Goal: Task Accomplishment & Management: Use online tool/utility

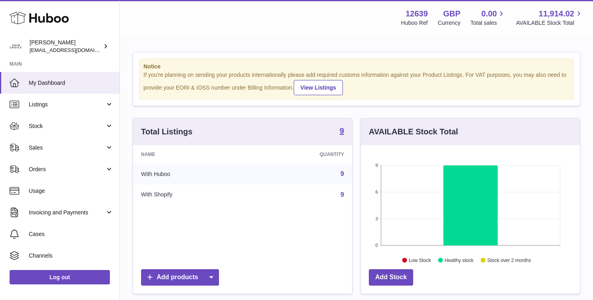
scroll to position [125, 219]
click at [86, 131] on link "Stock" at bounding box center [60, 126] width 120 height 22
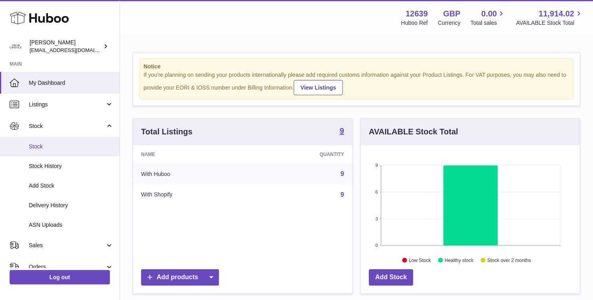
click at [78, 152] on link "Stock" at bounding box center [60, 147] width 120 height 20
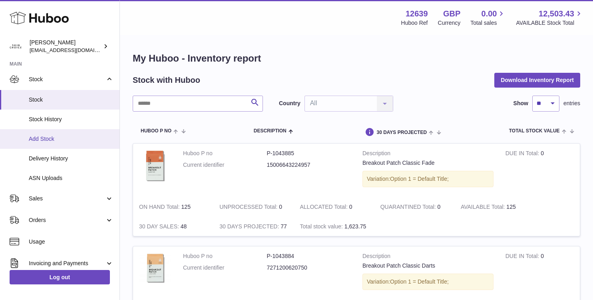
scroll to position [48, 0]
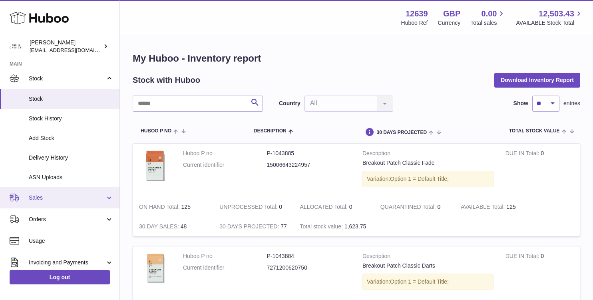
click at [85, 195] on span "Sales" at bounding box center [67, 198] width 76 height 8
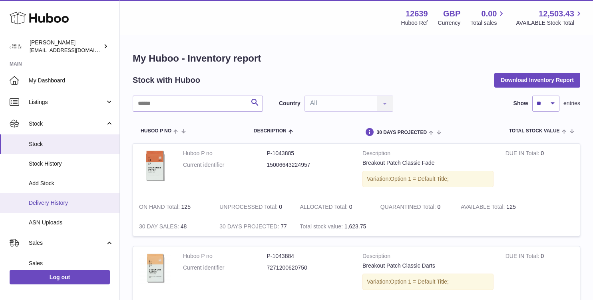
scroll to position [0, 0]
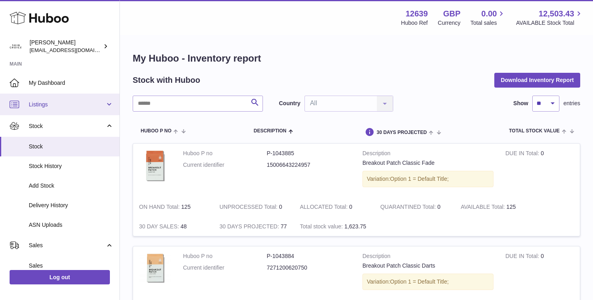
click at [90, 105] on span "Listings" at bounding box center [67, 105] width 76 height 8
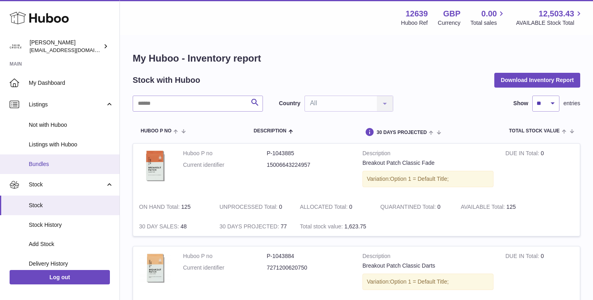
click at [79, 161] on span "Bundles" at bounding box center [71, 164] width 85 height 8
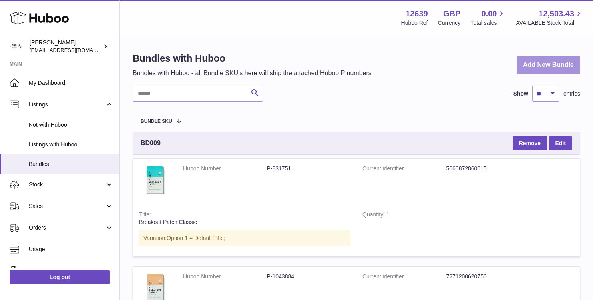
click at [549, 65] on link "Add New Bundle" at bounding box center [549, 65] width 64 height 19
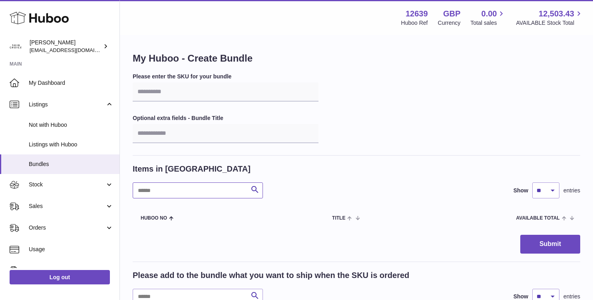
click at [210, 188] on input "text" at bounding box center [198, 190] width 130 height 16
click at [199, 93] on input "text" at bounding box center [226, 91] width 186 height 19
paste input "******"
type input "******"
click at [184, 134] on input "text" at bounding box center [226, 133] width 186 height 19
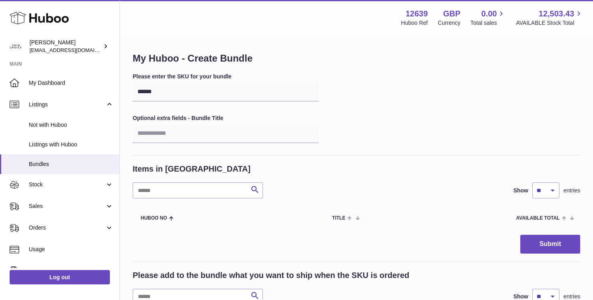
click at [333, 92] on div "Please enter the SKU for your bundle ****** Optional extra fields - Bundle Title" at bounding box center [357, 114] width 448 height 83
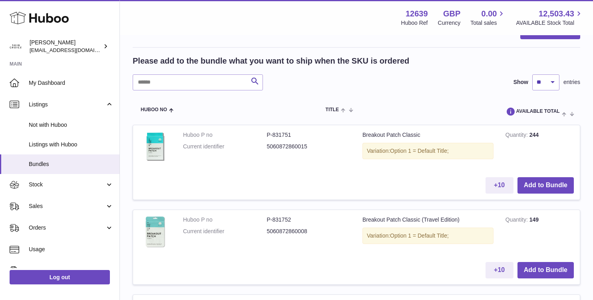
scroll to position [218, 0]
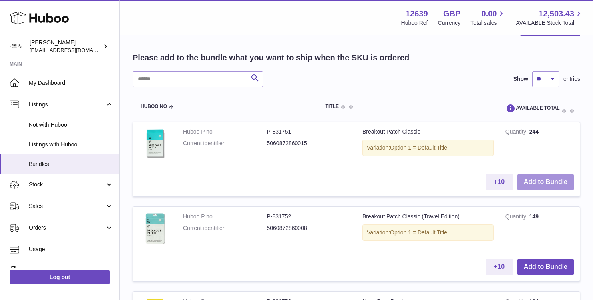
click at [532, 181] on button "Add to Bundle" at bounding box center [546, 182] width 56 height 16
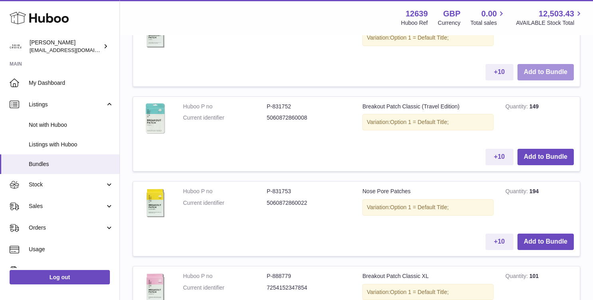
scroll to position [416, 0]
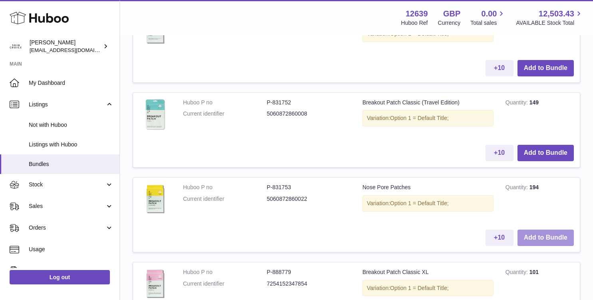
click at [551, 232] on button "Add to Bundle" at bounding box center [546, 238] width 56 height 16
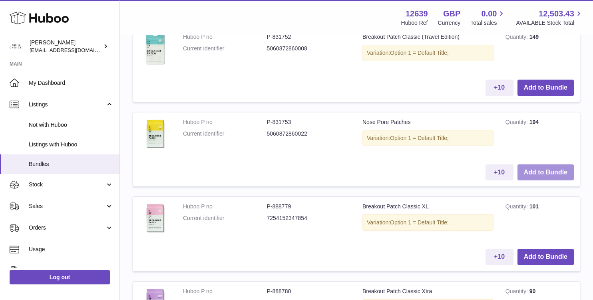
scroll to position [577, 0]
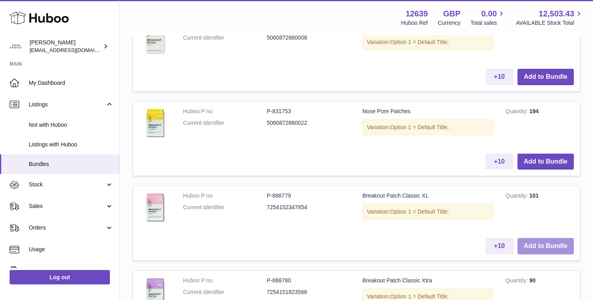
click at [561, 245] on button "Add to Bundle" at bounding box center [546, 246] width 56 height 16
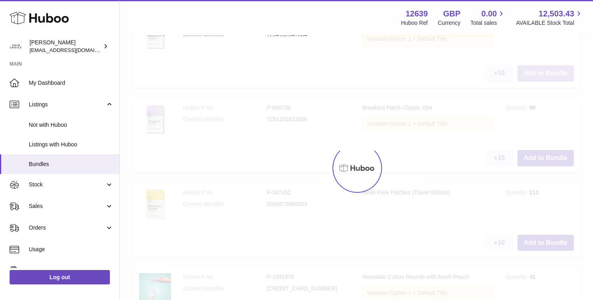
scroll to position [822, 0]
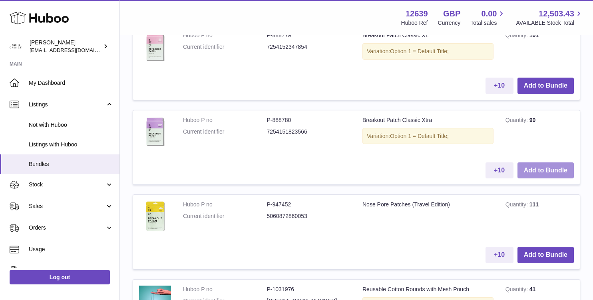
click at [553, 172] on button "Add to Bundle" at bounding box center [546, 170] width 56 height 16
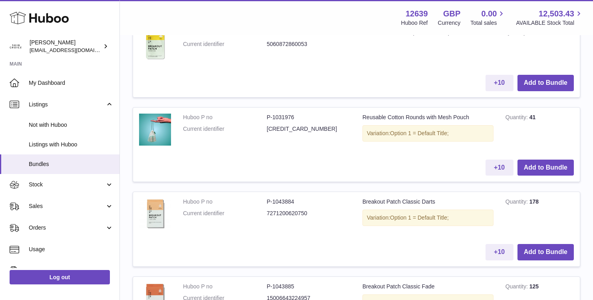
scroll to position [1117, 0]
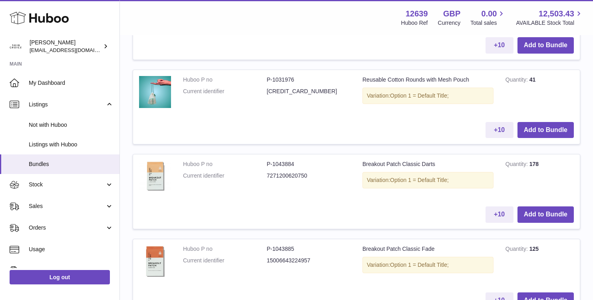
click at [551, 198] on td "Quantity 178" at bounding box center [540, 177] width 80 height 46
click at [551, 208] on button "Add to Bundle" at bounding box center [546, 214] width 56 height 16
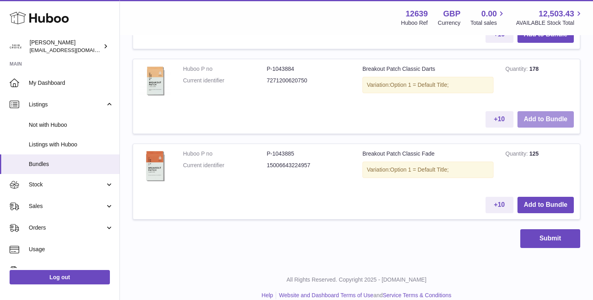
scroll to position [1305, 0]
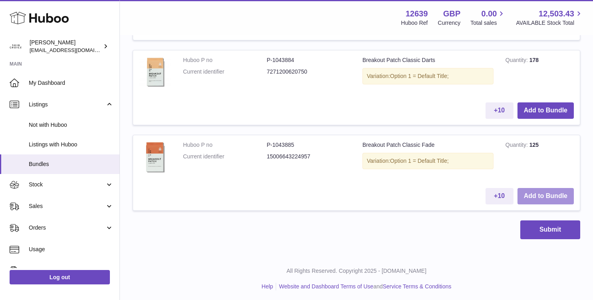
click at [551, 197] on button "Add to Bundle" at bounding box center [546, 196] width 56 height 16
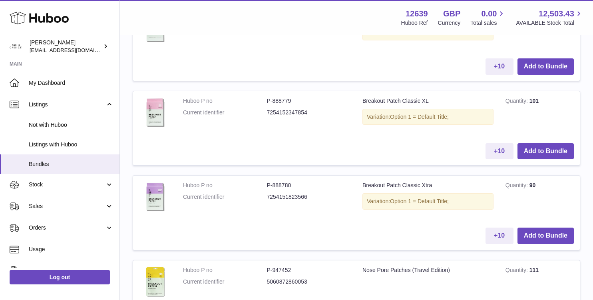
scroll to position [1393, 0]
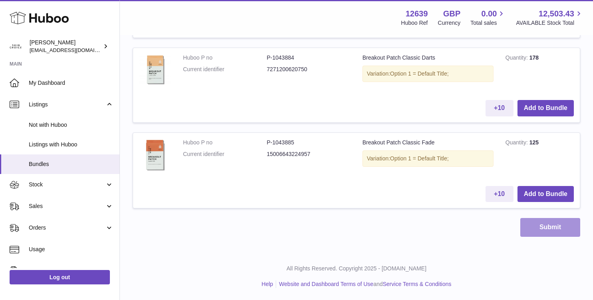
click at [553, 222] on button "Submit" at bounding box center [551, 227] width 60 height 19
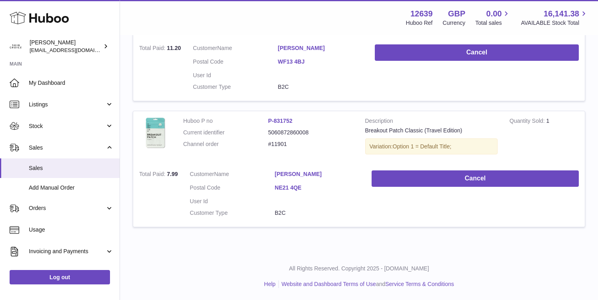
scroll to position [448, 0]
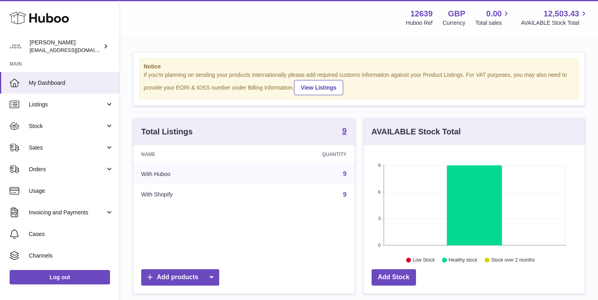
scroll to position [125, 221]
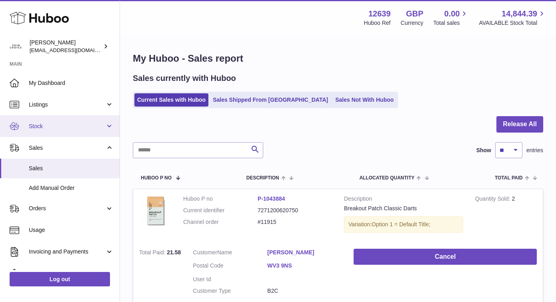
click at [77, 123] on span "Stock" at bounding box center [67, 126] width 76 height 8
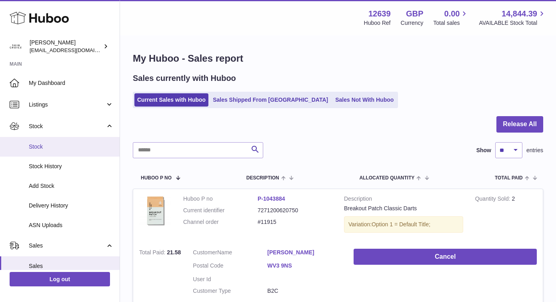
click at [73, 147] on span "Stock" at bounding box center [71, 147] width 85 height 8
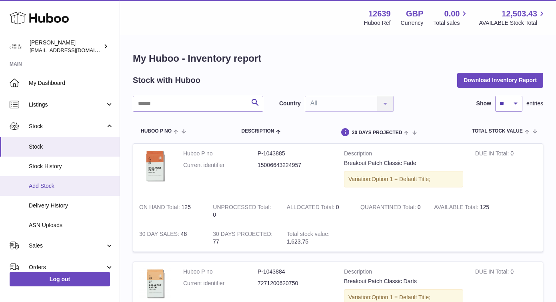
click at [72, 182] on span "Add Stock" at bounding box center [71, 186] width 85 height 8
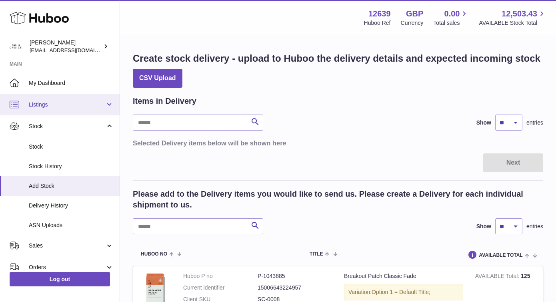
click at [79, 106] on span "Listings" at bounding box center [67, 105] width 76 height 8
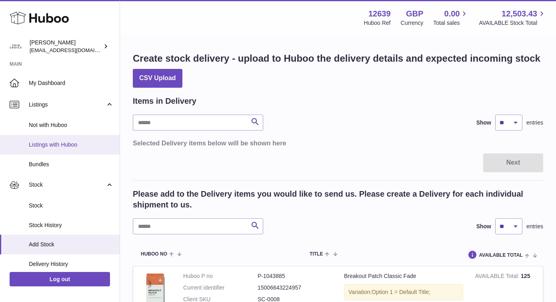
click at [76, 146] on span "Listings with Huboo" at bounding box center [71, 145] width 85 height 8
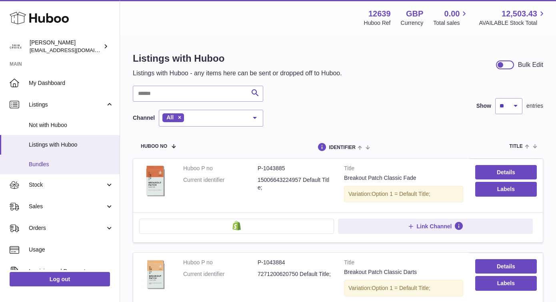
click at [60, 172] on link "Bundles" at bounding box center [60, 164] width 120 height 20
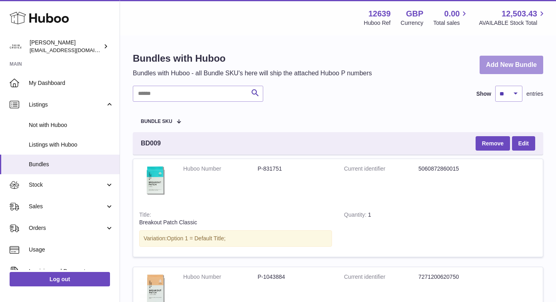
click at [527, 58] on link "Add New Bundle" at bounding box center [512, 65] width 64 height 19
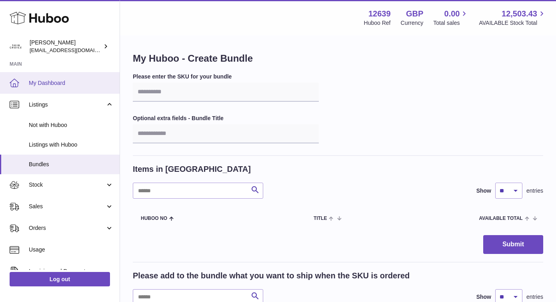
click at [33, 90] on link "My Dashboard" at bounding box center [60, 83] width 120 height 22
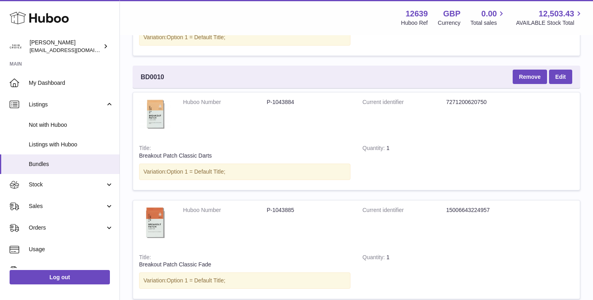
scroll to position [3178, 0]
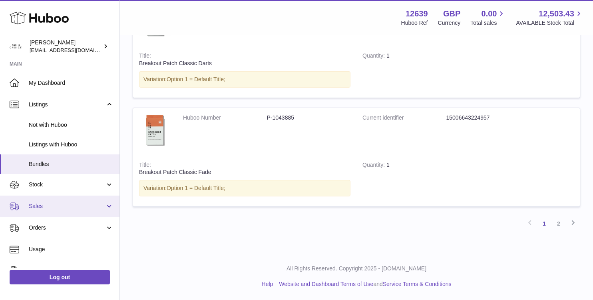
click at [64, 211] on link "Sales" at bounding box center [60, 207] width 120 height 22
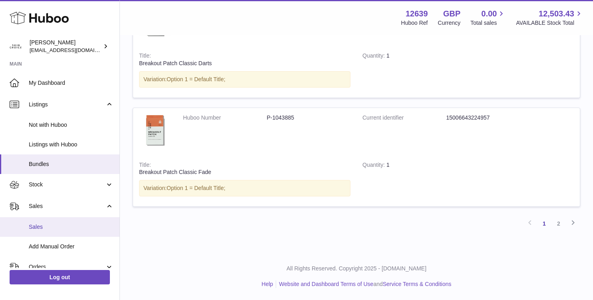
click at [57, 224] on span "Sales" at bounding box center [71, 227] width 85 height 8
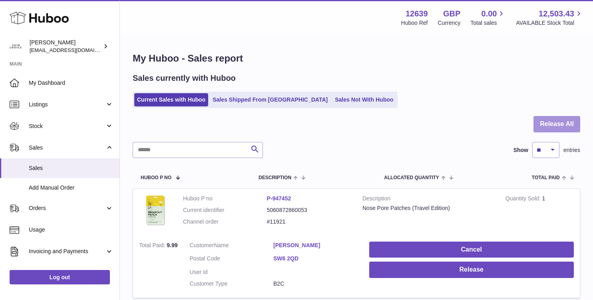
click at [568, 125] on button "Release All" at bounding box center [557, 124] width 47 height 16
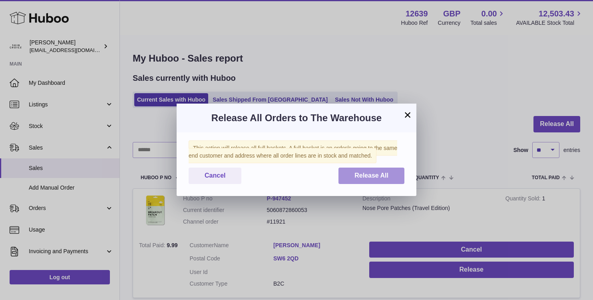
click at [371, 181] on button "Release All" at bounding box center [372, 176] width 66 height 16
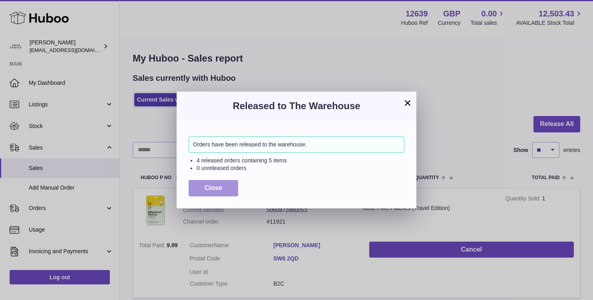
click at [211, 185] on span "Close" at bounding box center [214, 187] width 18 height 7
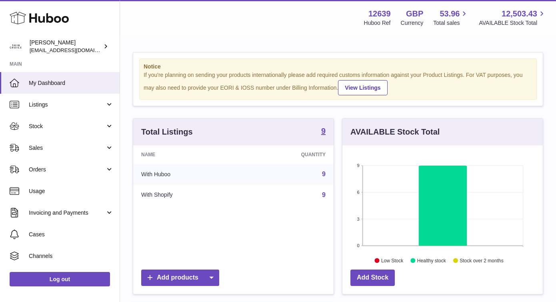
scroll to position [125, 200]
